Goal: Task Accomplishment & Management: Complete application form

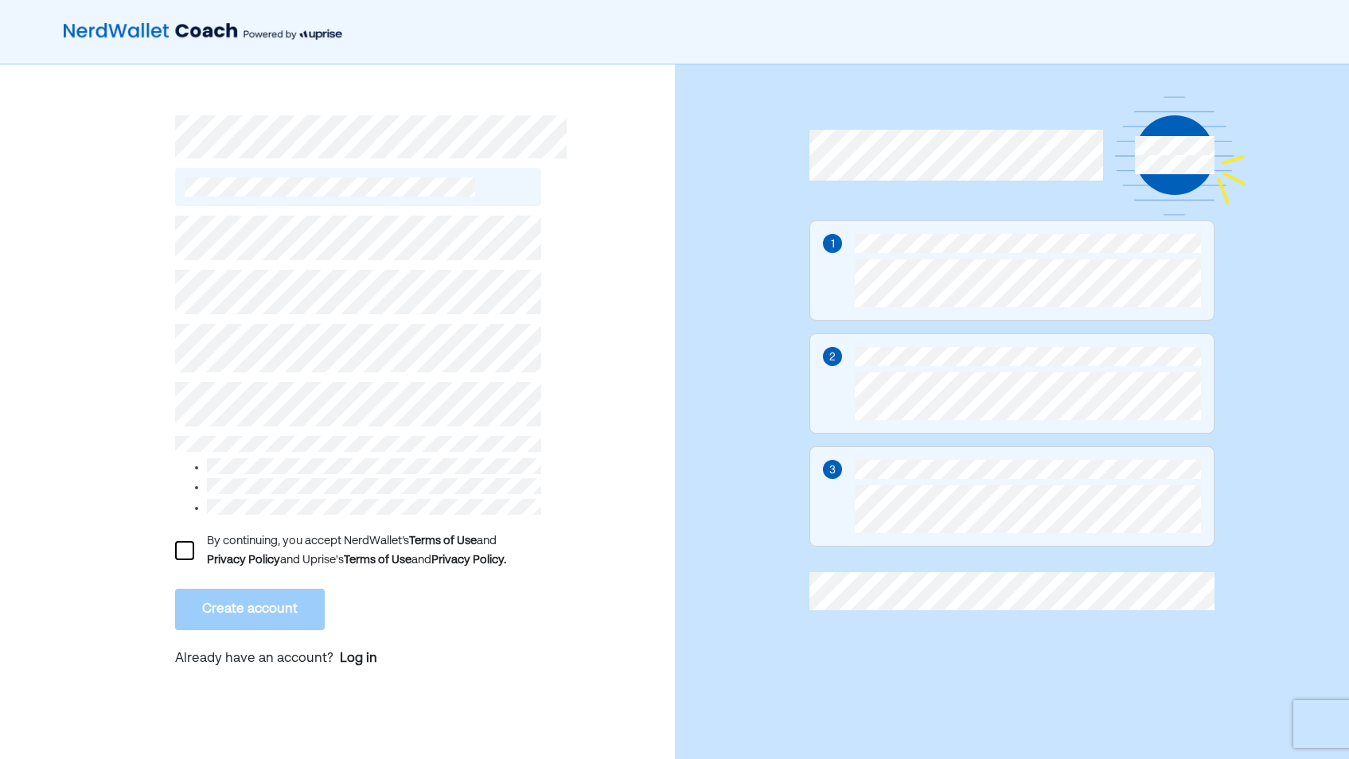
click at [184, 543] on div at bounding box center [184, 550] width 19 height 19
click at [271, 598] on button "Create account" at bounding box center [250, 609] width 150 height 41
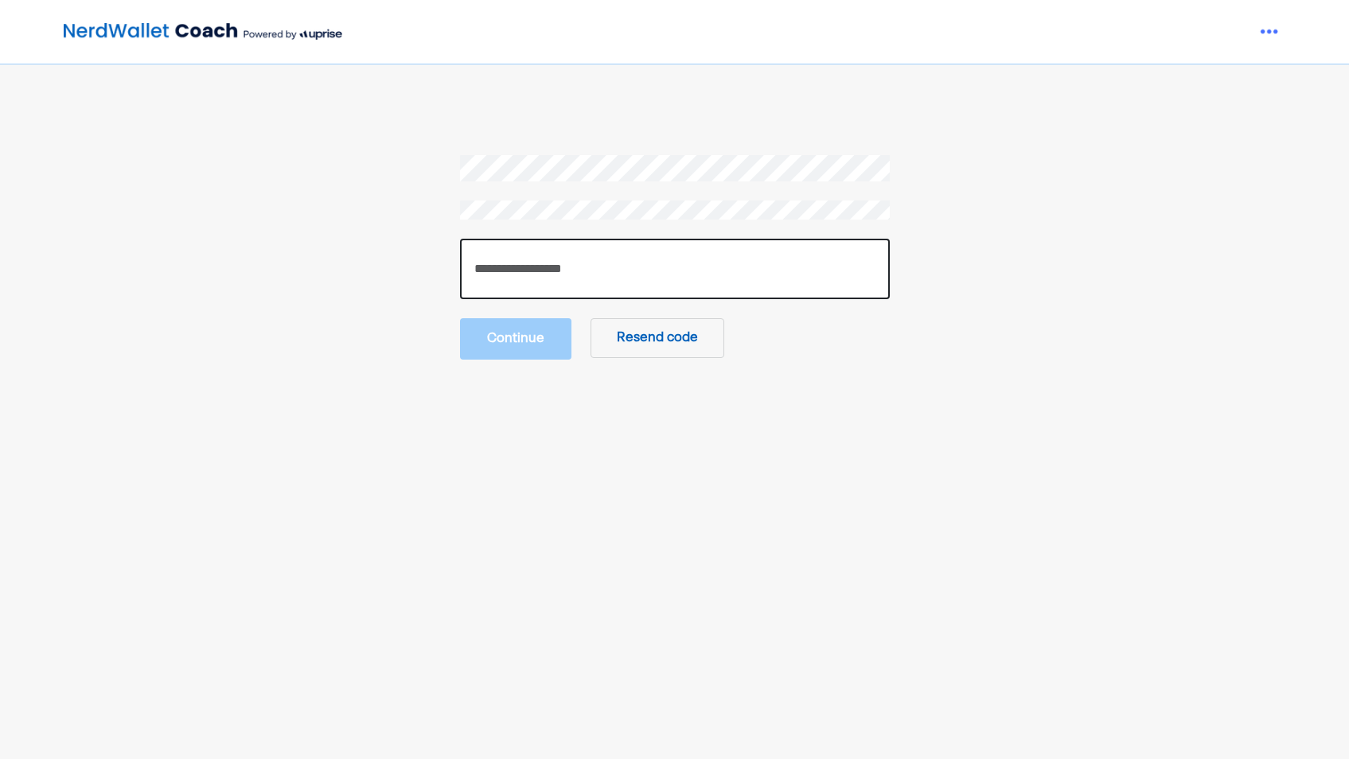
click at [523, 283] on input "number" at bounding box center [675, 269] width 430 height 60
type input "******"
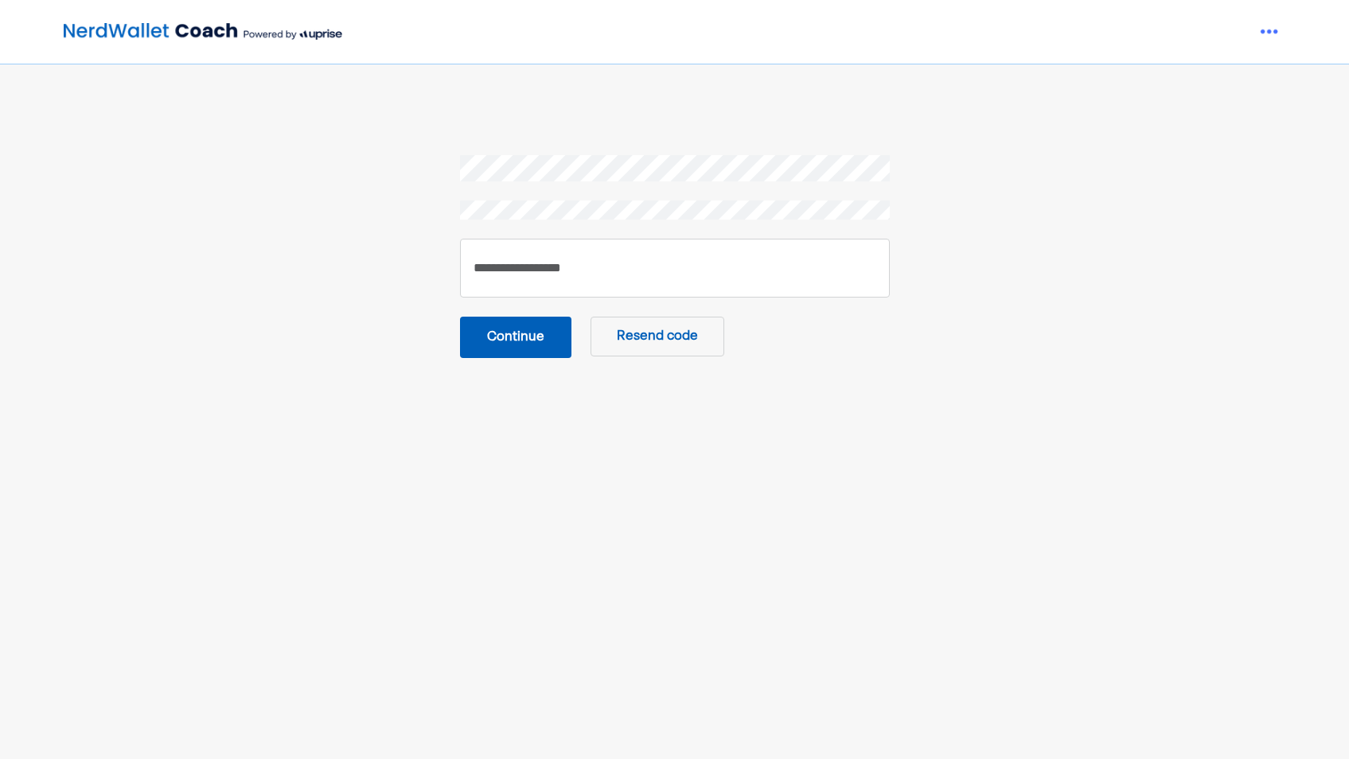
click at [516, 335] on button "Continue" at bounding box center [515, 337] width 111 height 41
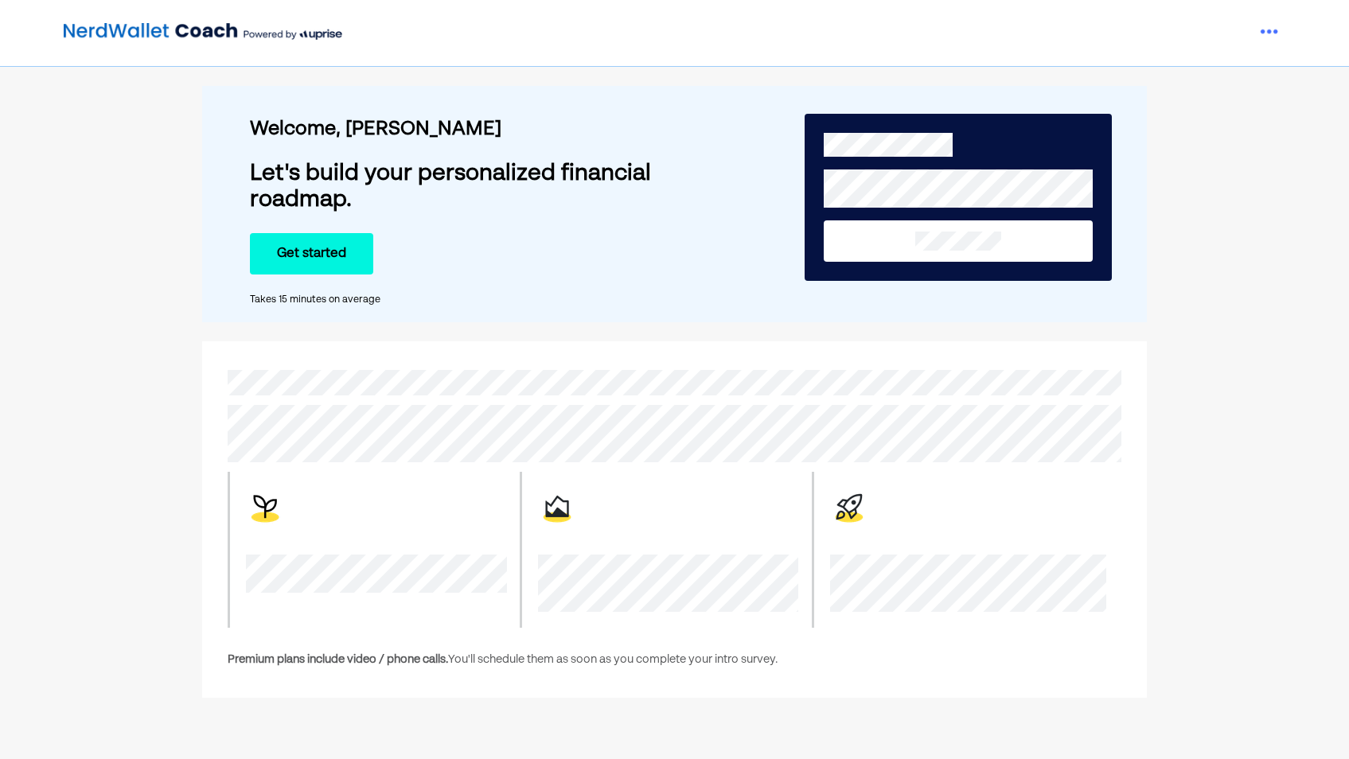
click at [297, 257] on button "Get started" at bounding box center [311, 253] width 123 height 41
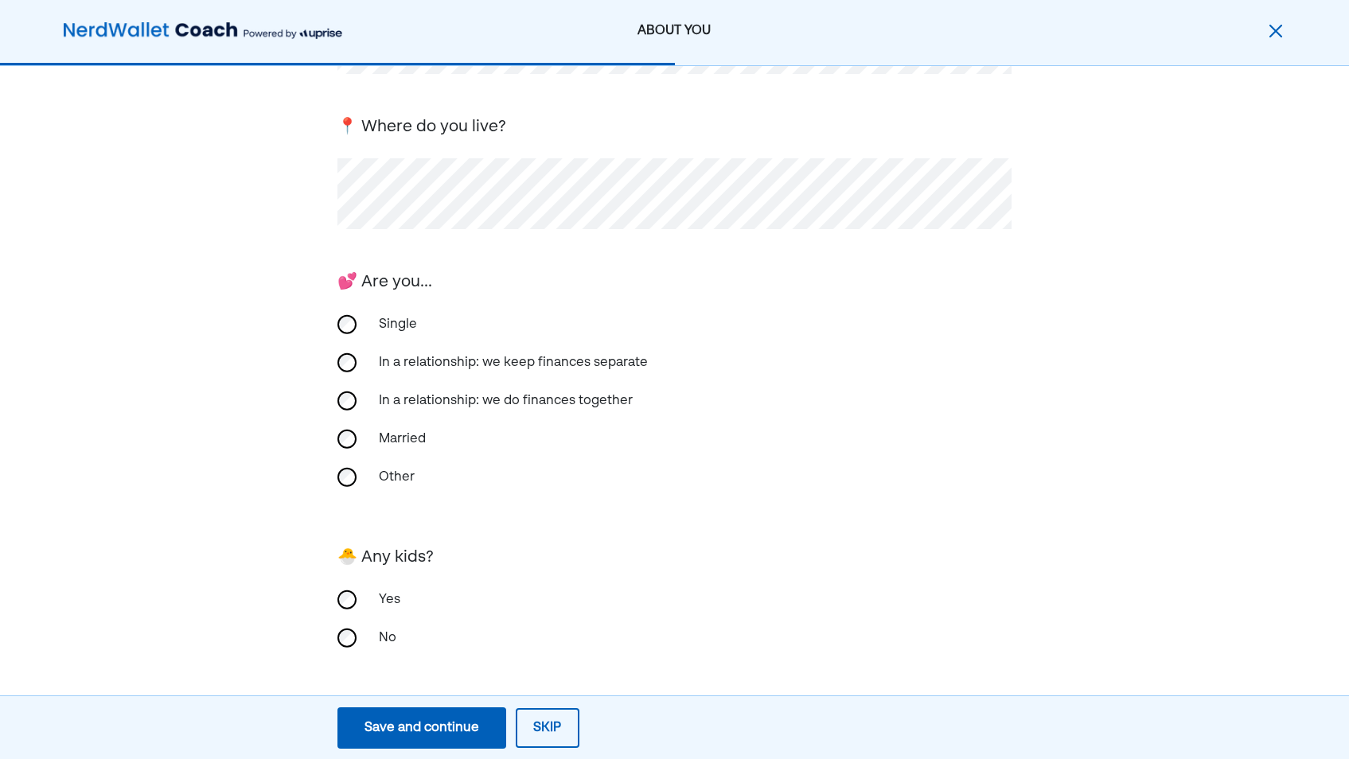
scroll to position [213, 0]
click at [431, 736] on div "Save and continue" at bounding box center [421, 727] width 115 height 19
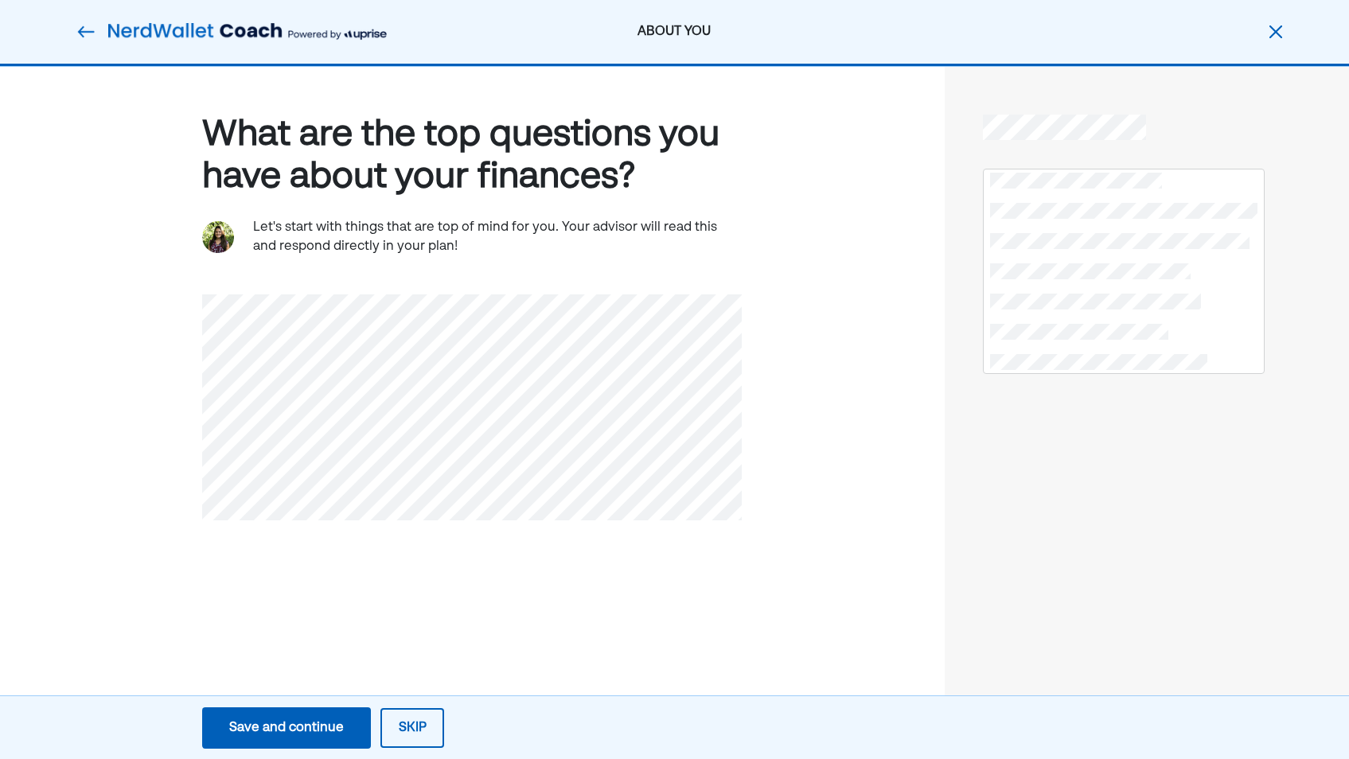
click at [946, 364] on div at bounding box center [1146, 410] width 405 height 687
click at [267, 734] on div "Save and continue" at bounding box center [286, 727] width 115 height 19
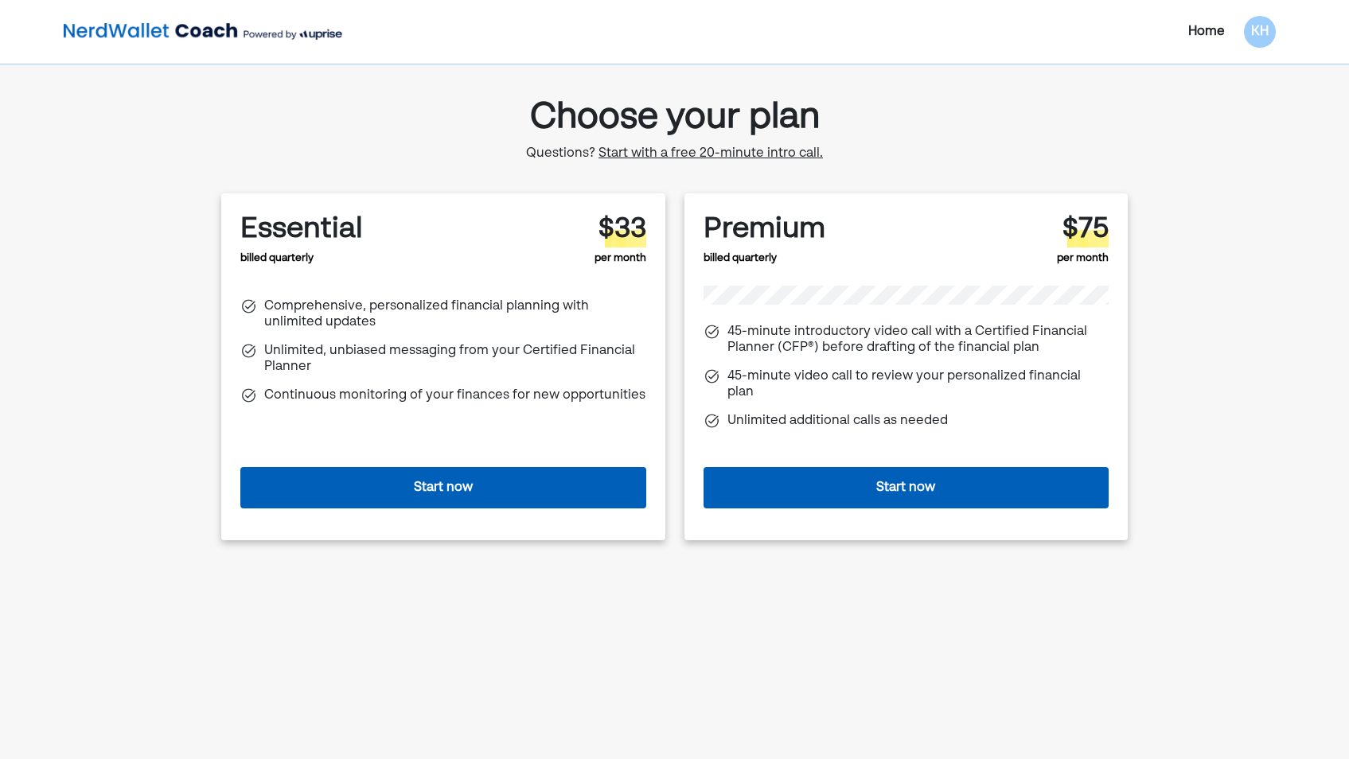
drag, startPoint x: 953, startPoint y: 114, endPoint x: 943, endPoint y: 116, distance: 10.6
click at [953, 114] on div "Choose your plan Questions? Start with a free 20-minute intro call. Essential b…" at bounding box center [674, 355] width 906 height 530
click at [155, 222] on div "Home KH Choose your plan Questions? Start with a free 20-minute intro call. Ess…" at bounding box center [674, 384] width 1349 height 769
